Goal: Task Accomplishment & Management: Manage account settings

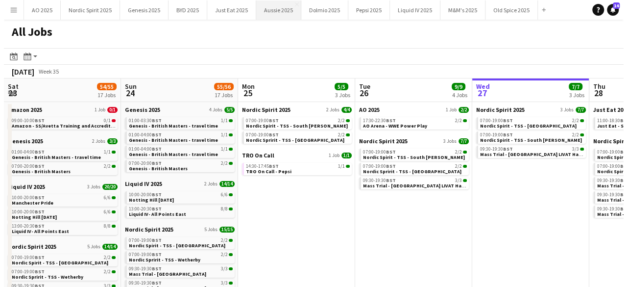
scroll to position [0, 402]
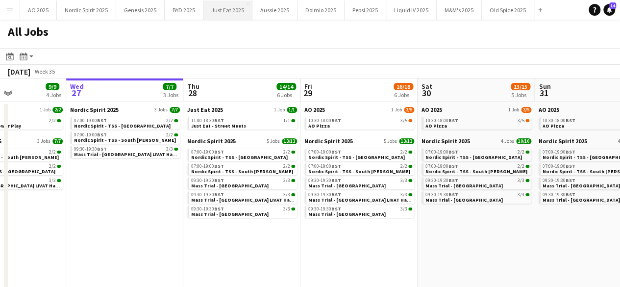
click at [223, 9] on button "Just Eat 2025 Close" at bounding box center [227, 9] width 49 height 19
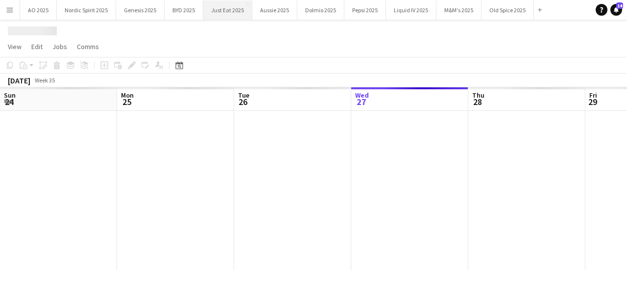
scroll to position [0, 234]
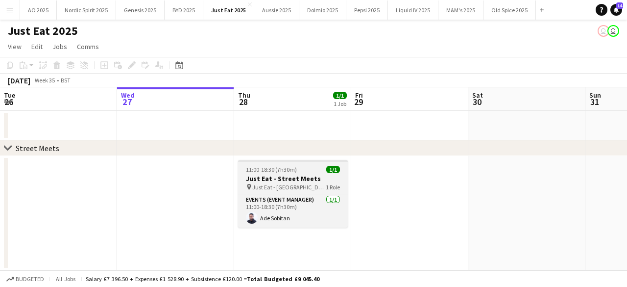
click at [279, 172] on span "11:00-18:30 (7h30m)" at bounding box center [271, 169] width 51 height 7
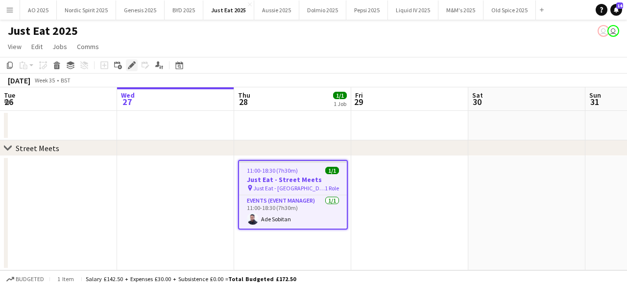
click at [134, 61] on icon "Edit" at bounding box center [132, 65] width 8 height 8
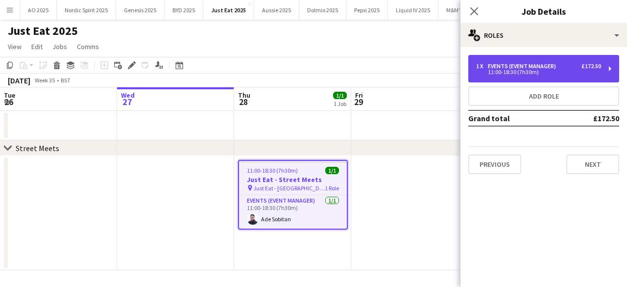
click at [566, 59] on div "1 x Events (Event Manager) £172.50 11:00-18:30 (7h30m)" at bounding box center [544, 68] width 151 height 27
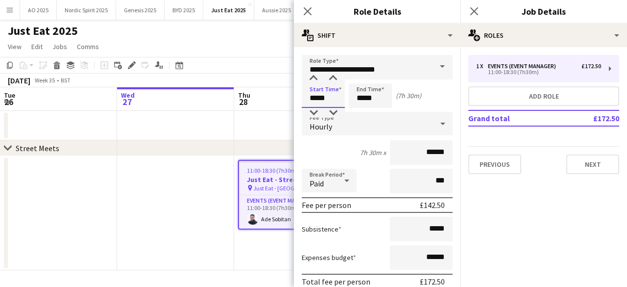
click at [336, 100] on input "*****" at bounding box center [323, 95] width 43 height 25
type input "*****"
click at [314, 115] on div at bounding box center [314, 113] width 20 height 10
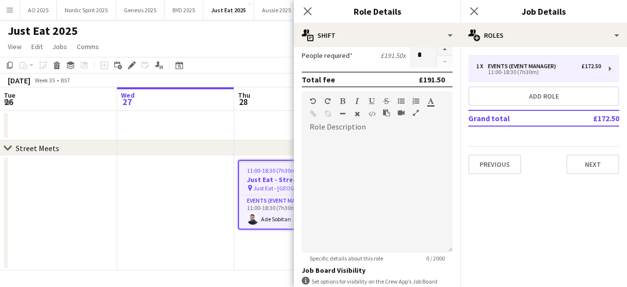
scroll to position [326, 0]
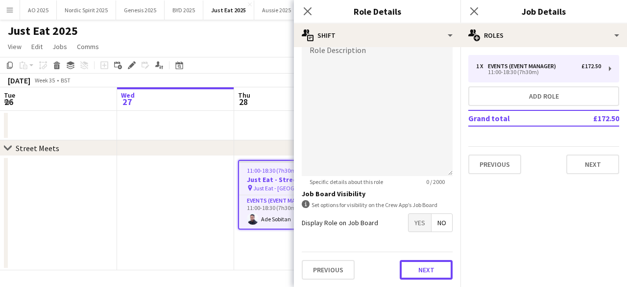
click at [435, 265] on button "Next" at bounding box center [426, 270] width 53 height 20
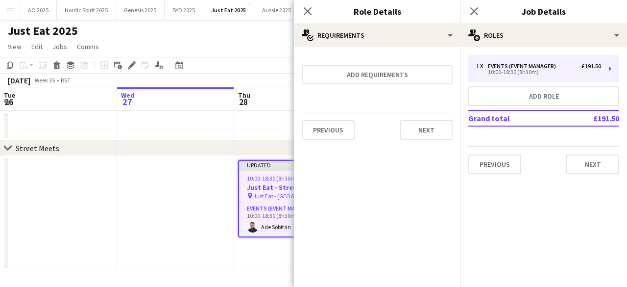
scroll to position [0, 0]
click at [429, 119] on div "Previous Next" at bounding box center [377, 130] width 151 height 36
click at [431, 127] on button "Next" at bounding box center [426, 130] width 53 height 20
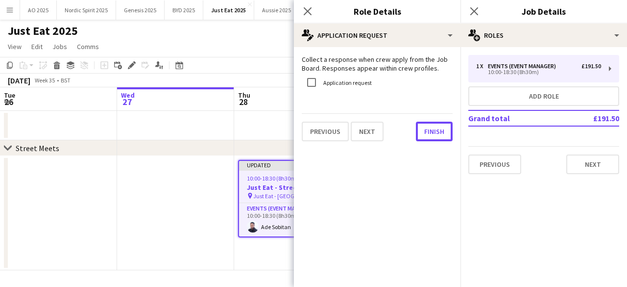
click at [431, 127] on button "Finish" at bounding box center [434, 132] width 37 height 20
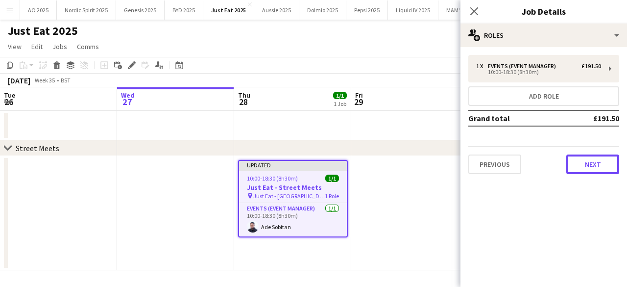
click at [582, 162] on button "Next" at bounding box center [593, 164] width 53 height 20
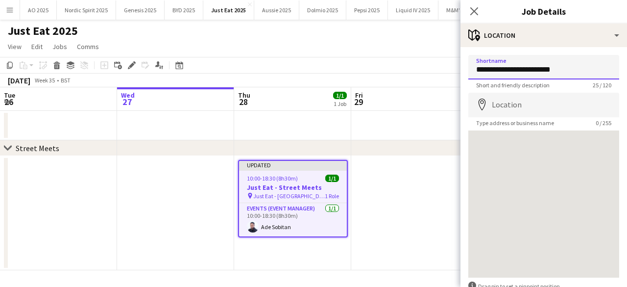
drag, startPoint x: 573, startPoint y: 73, endPoint x: 464, endPoint y: 72, distance: 109.3
click at [464, 72] on form "**********" at bounding box center [544, 196] width 167 height 283
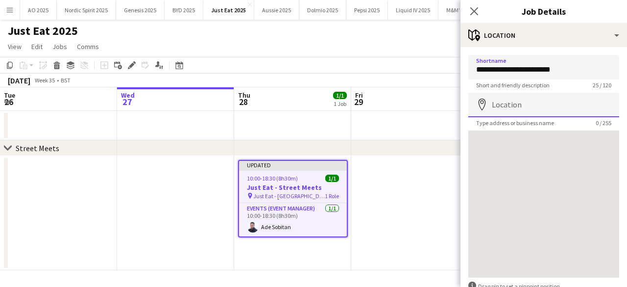
click at [502, 103] on input "Location" at bounding box center [544, 105] width 151 height 25
paste input "**********"
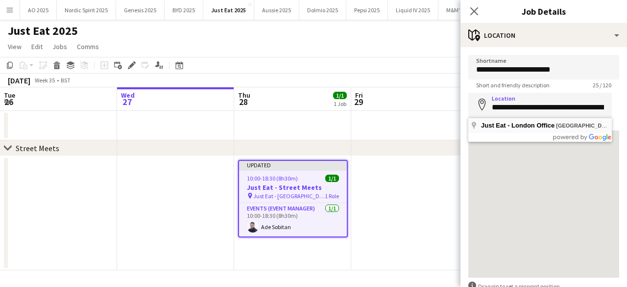
type input "**********"
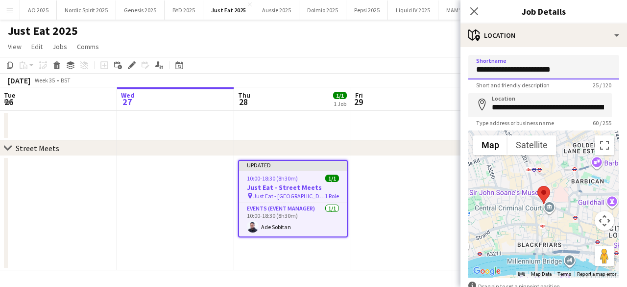
drag, startPoint x: 567, startPoint y: 68, endPoint x: 509, endPoint y: 73, distance: 58.0
click at [509, 73] on input "**********" at bounding box center [544, 67] width 151 height 25
type input "*"
paste input "**********"
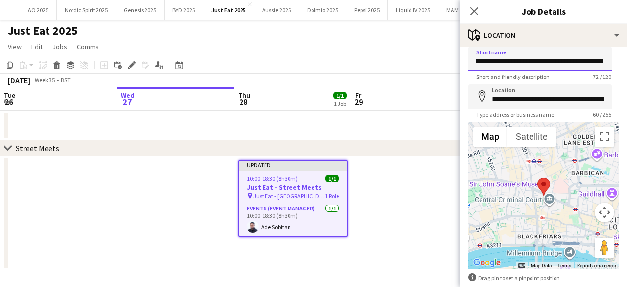
scroll to position [59, 0]
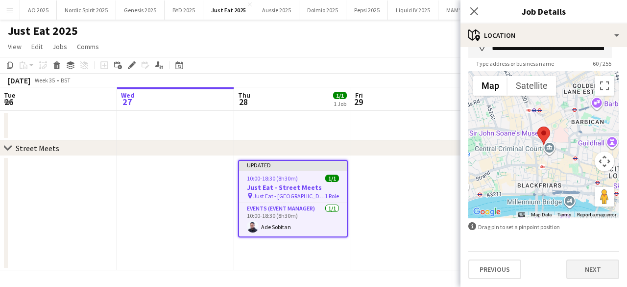
type input "**********"
click at [594, 265] on button "Next" at bounding box center [593, 269] width 53 height 20
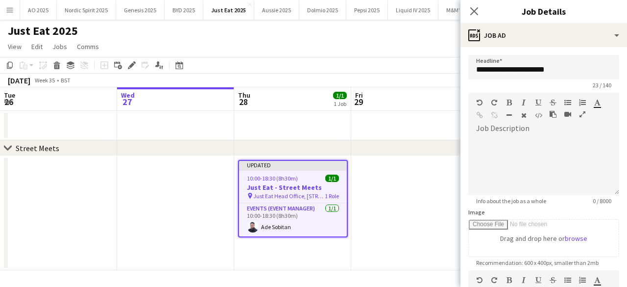
scroll to position [0, 0]
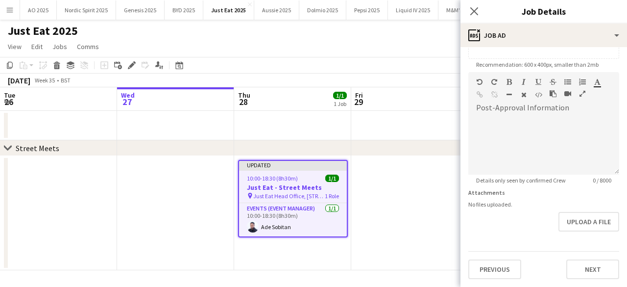
click at [579, 251] on div "Previous Next" at bounding box center [544, 265] width 151 height 28
click at [580, 223] on form "**********" at bounding box center [544, 68] width 167 height 422
click at [583, 268] on button "Next" at bounding box center [593, 270] width 53 height 20
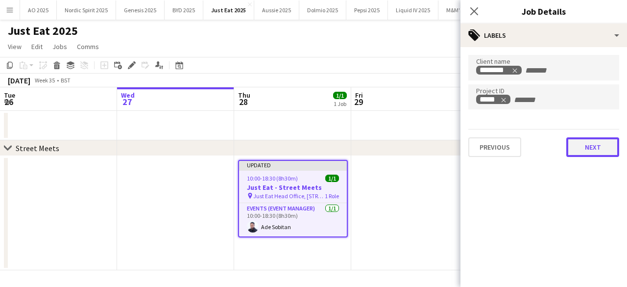
click at [600, 151] on button "Next" at bounding box center [593, 147] width 53 height 20
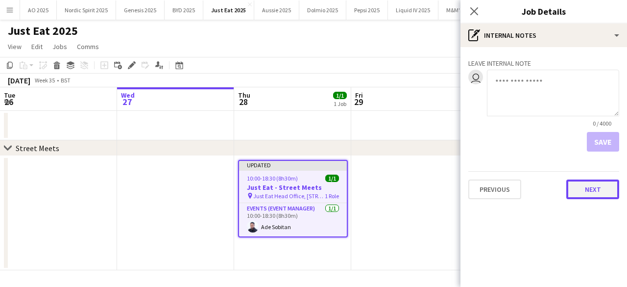
click at [594, 197] on button "Next" at bounding box center [593, 189] width 53 height 20
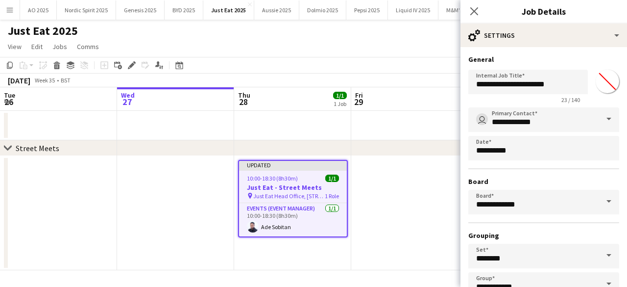
scroll to position [65, 0]
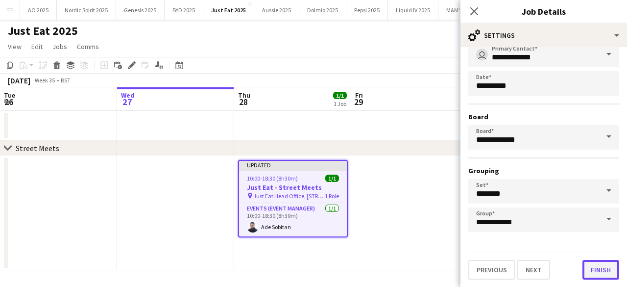
click at [603, 271] on button "Finish" at bounding box center [601, 270] width 37 height 20
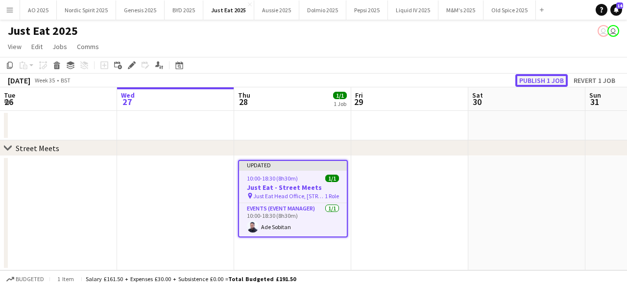
click at [527, 77] on button "Publish 1 job" at bounding box center [542, 80] width 52 height 13
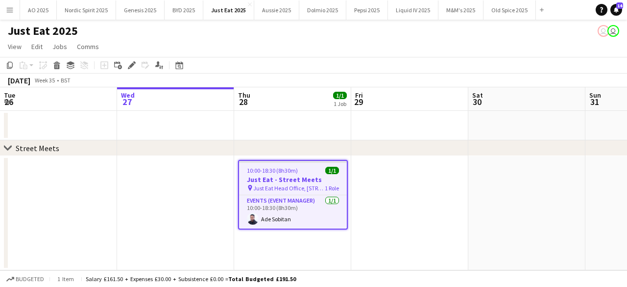
click at [317, 176] on h3 "Just Eat - Street Meets" at bounding box center [293, 179] width 108 height 9
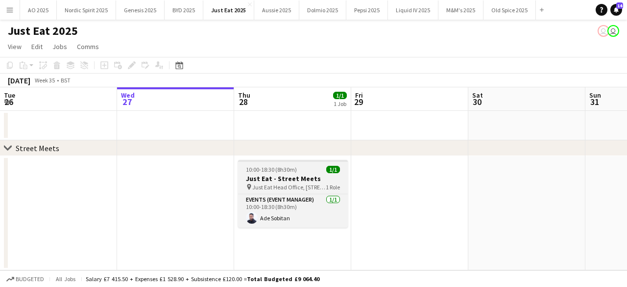
click at [317, 176] on h3 "Just Eat - Street Meets" at bounding box center [293, 178] width 110 height 9
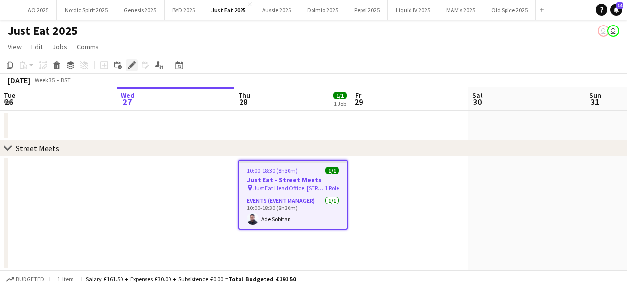
click at [132, 65] on icon at bounding box center [131, 65] width 5 height 5
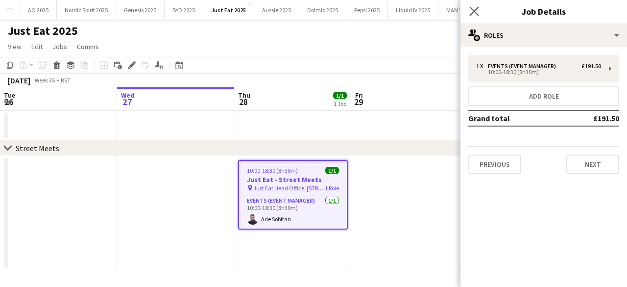
click at [479, 16] on app-icon "Close pop-in" at bounding box center [475, 11] width 14 height 14
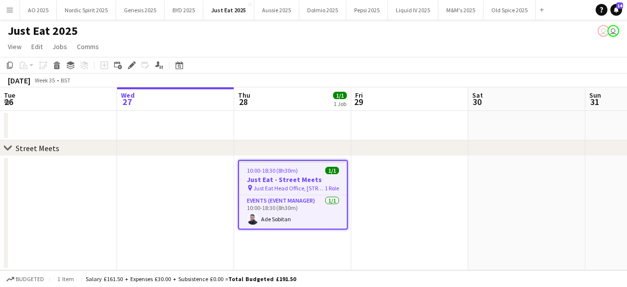
click at [441, 155] on div "chevron-right Street Meets" at bounding box center [313, 148] width 627 height 16
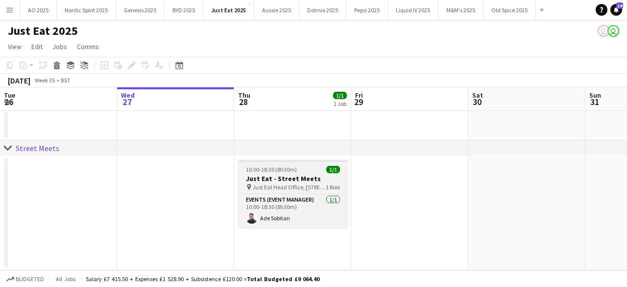
click at [295, 168] on span "10:00-18:30 (8h30m)" at bounding box center [271, 169] width 51 height 7
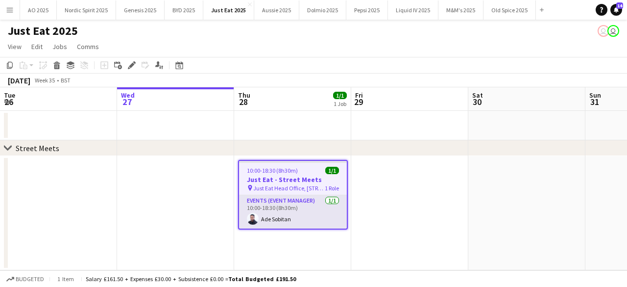
click at [307, 213] on app-card-role "Events (Event Manager) [DATE] 10:00-18:30 (8h30m) Ade Sobitan" at bounding box center [293, 211] width 108 height 33
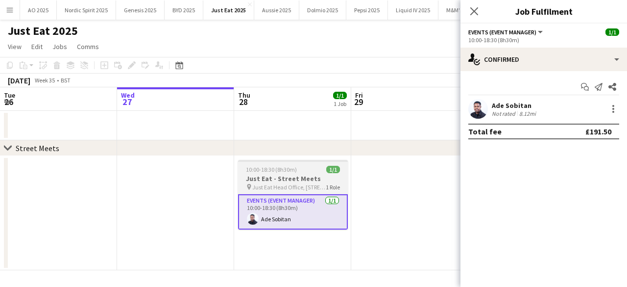
click at [308, 172] on div "10:00-18:30 (8h30m) 1/1" at bounding box center [293, 169] width 110 height 7
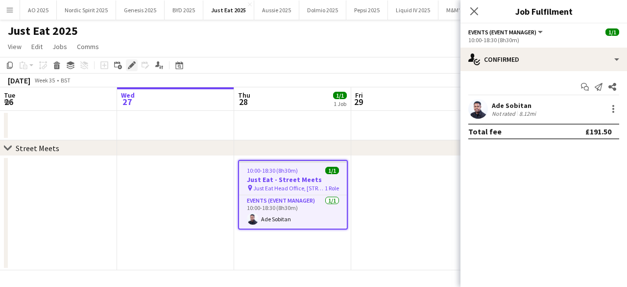
click at [130, 65] on icon at bounding box center [131, 65] width 5 height 5
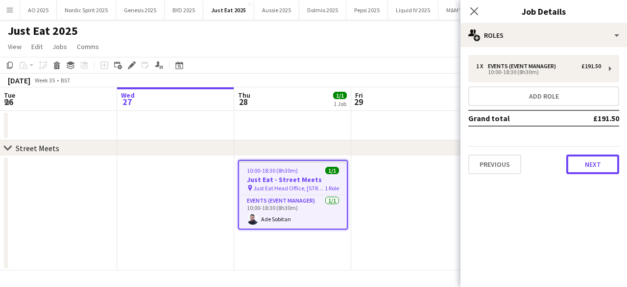
click at [609, 159] on button "Next" at bounding box center [593, 164] width 53 height 20
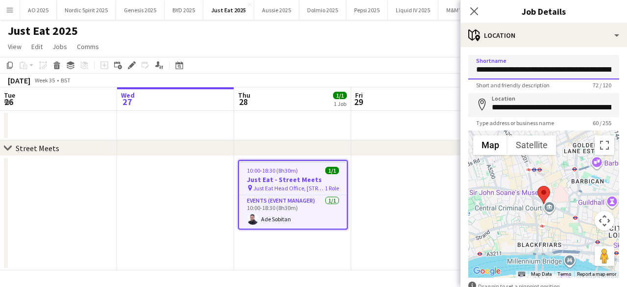
scroll to position [0, 107]
drag, startPoint x: 477, startPoint y: 68, endPoint x: 627, endPoint y: 76, distance: 149.7
click at [619, 76] on mat-expansion-panel "**********" at bounding box center [544, 167] width 167 height 240
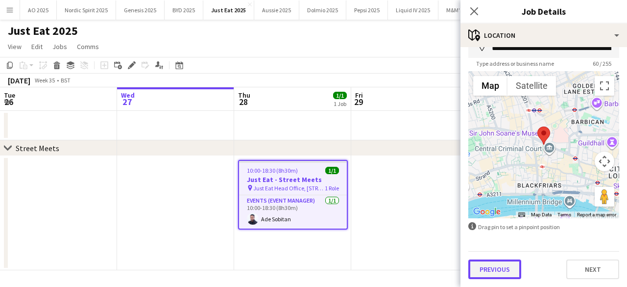
click at [514, 270] on button "Previous" at bounding box center [495, 269] width 53 height 20
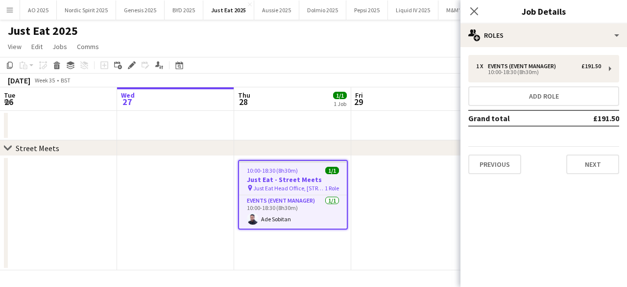
scroll to position [0, 0]
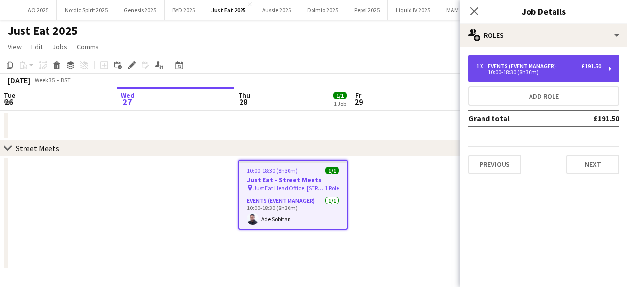
click at [540, 76] on div "1 x Events (Event Manager) £191.50 10:00-18:30 (8h30m)" at bounding box center [544, 68] width 151 height 27
